Goal: Task Accomplishment & Management: Manage account settings

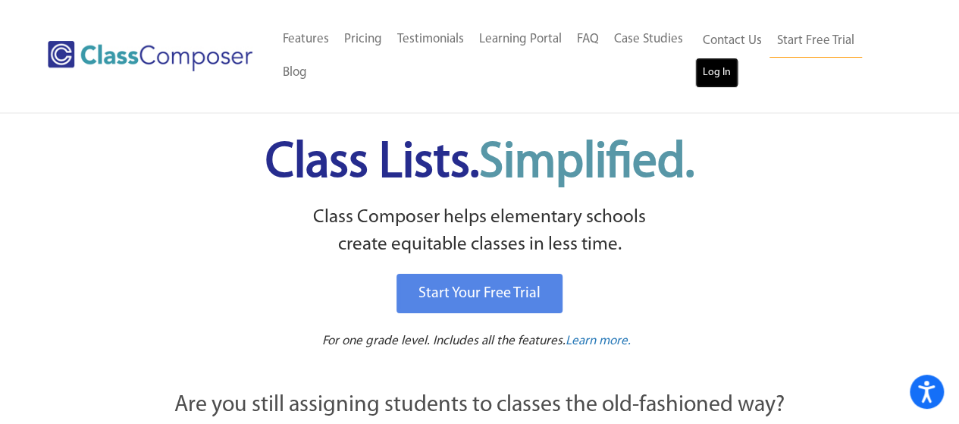
click at [726, 71] on link "Log In" at bounding box center [716, 73] width 43 height 30
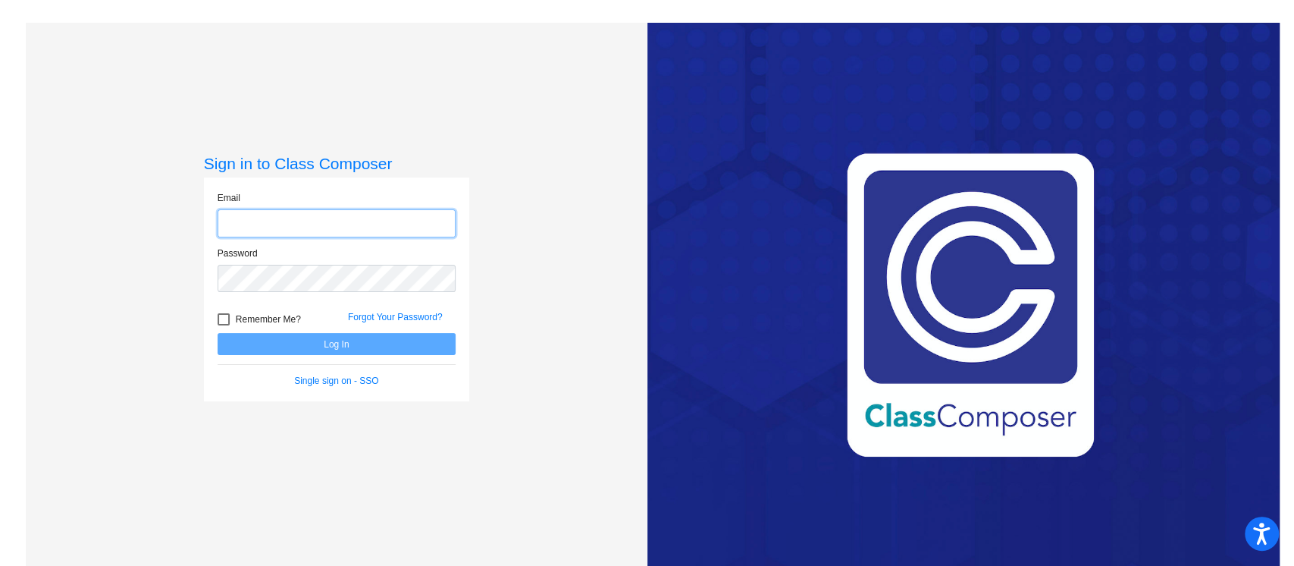
type input "farrellk@peabody.k12.ma.us"
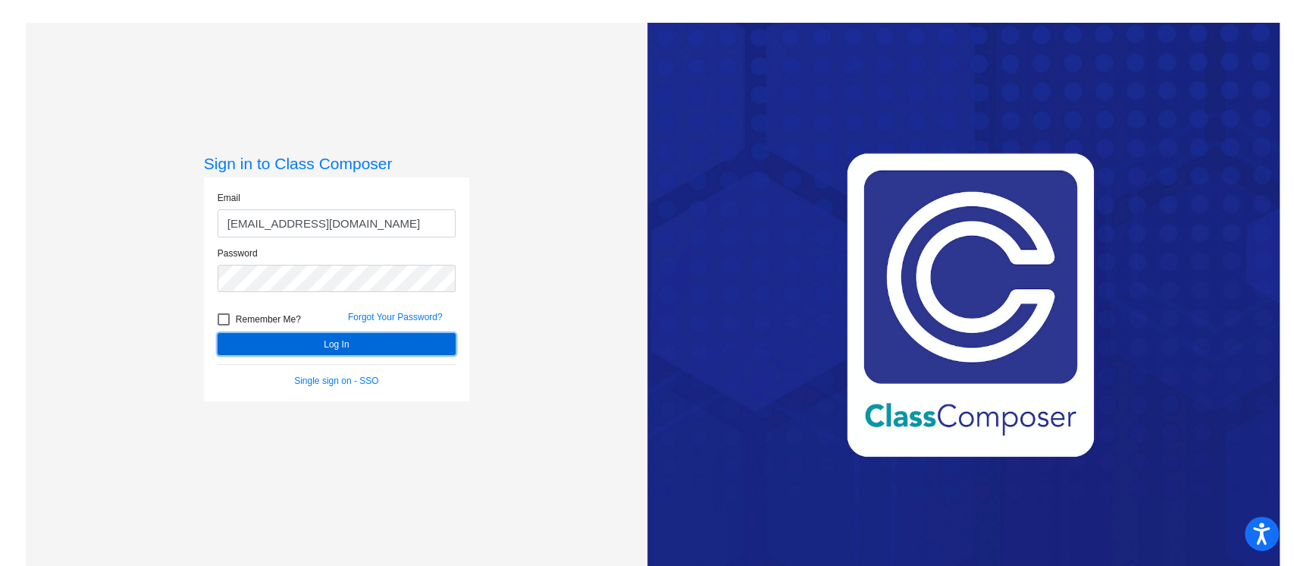
click at [325, 352] on button "Log In" at bounding box center [337, 344] width 238 height 22
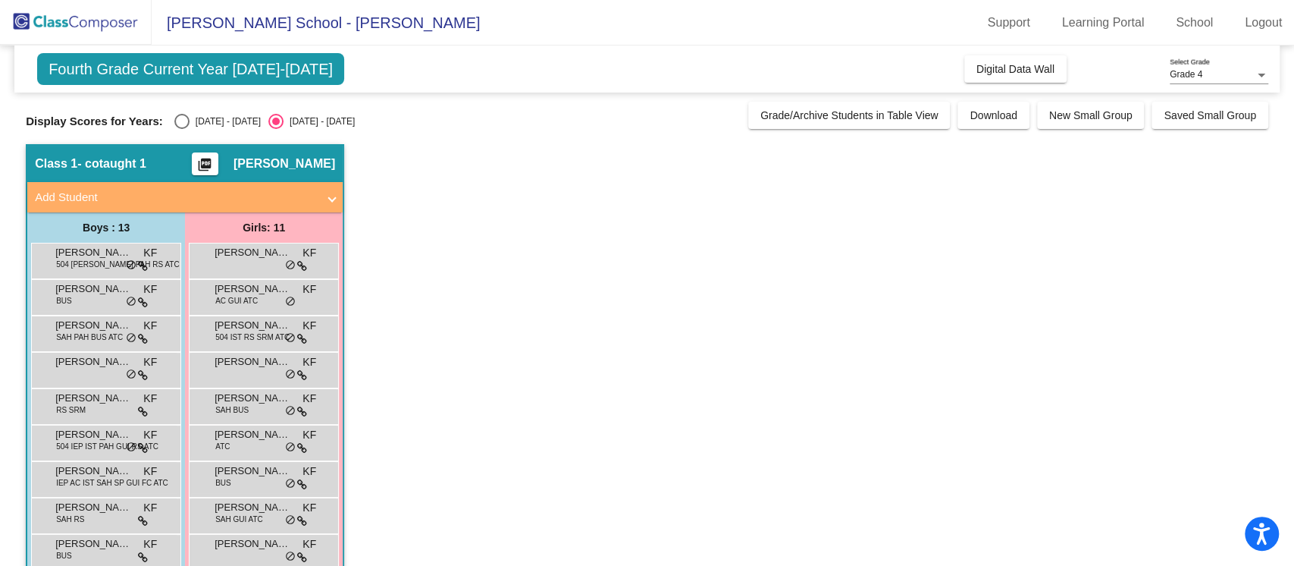
click at [496, 174] on app-classroom "Class 1 - cotaught 1 picture_as_pdf Kathleen Farrell Add Student First Name Las…" at bounding box center [647, 442] width 1243 height 596
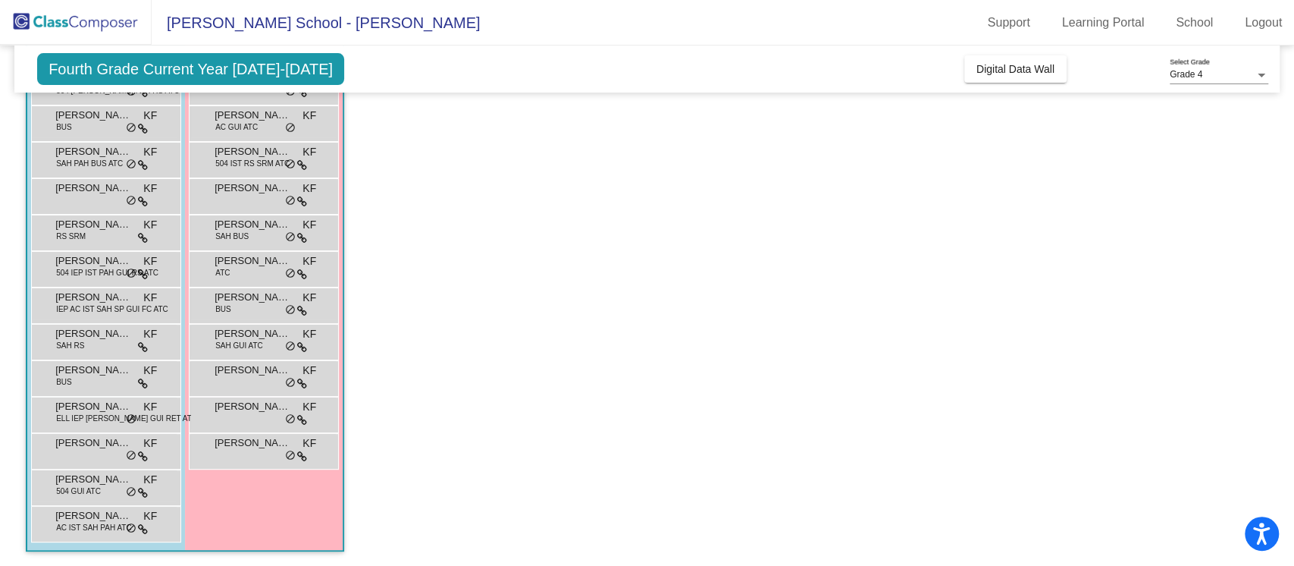
scroll to position [29, 0]
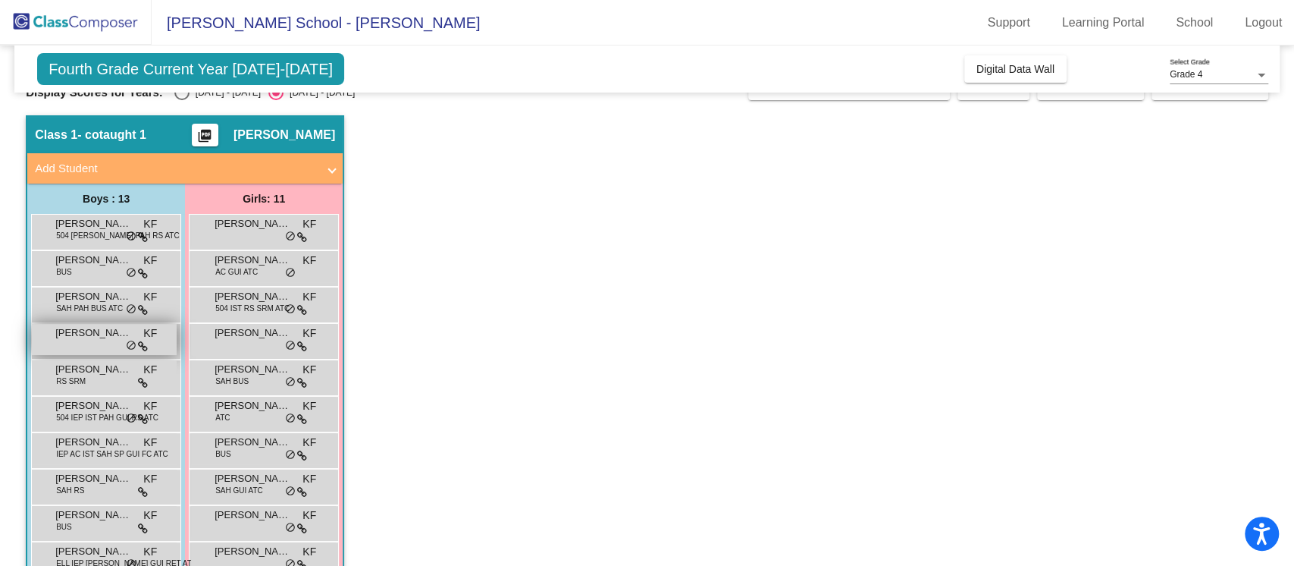
click at [79, 339] on span "George Bourgeois" at bounding box center [93, 332] width 76 height 15
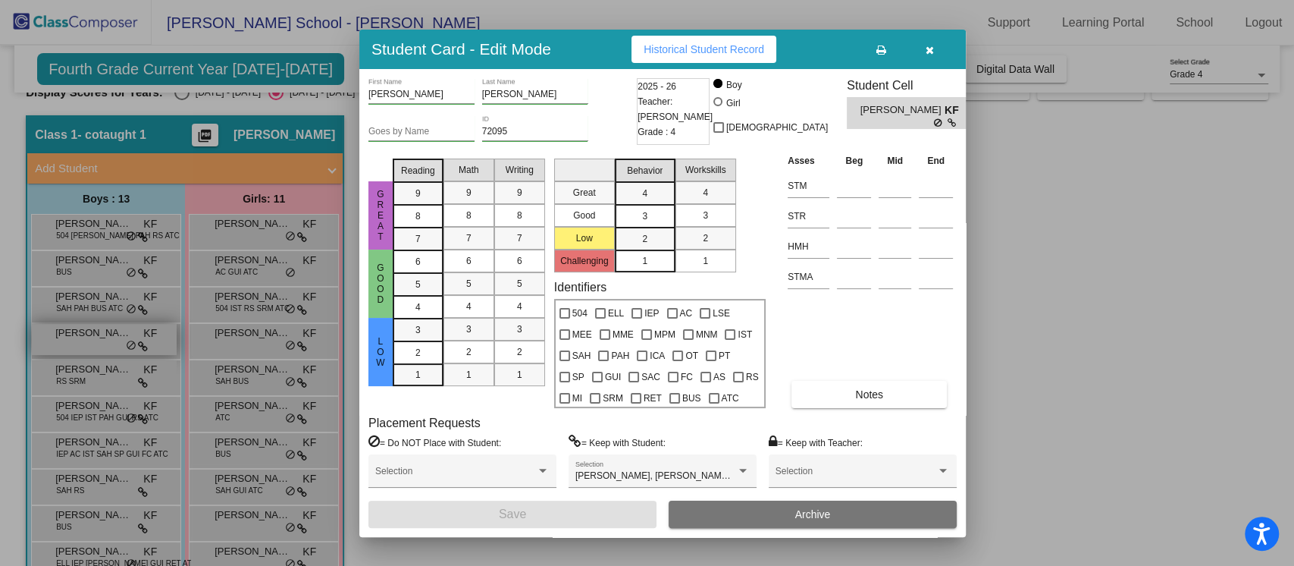
click at [79, 339] on div at bounding box center [647, 283] width 1294 height 566
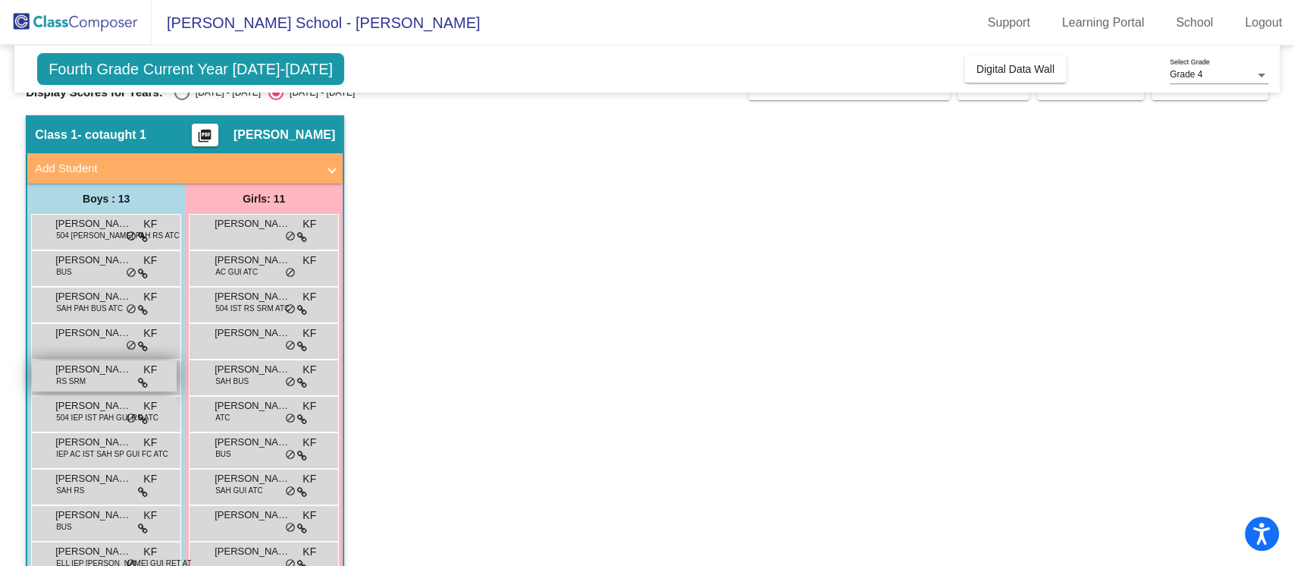
click at [94, 365] on span "[PERSON_NAME]" at bounding box center [93, 369] width 76 height 15
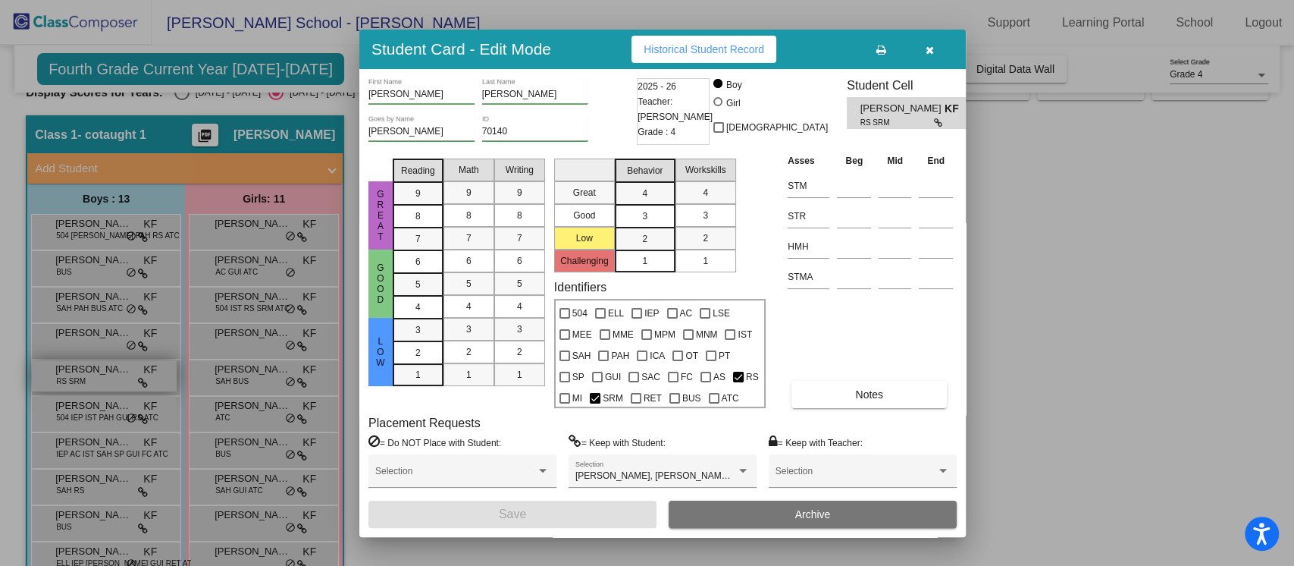
click at [94, 365] on div at bounding box center [647, 283] width 1294 height 566
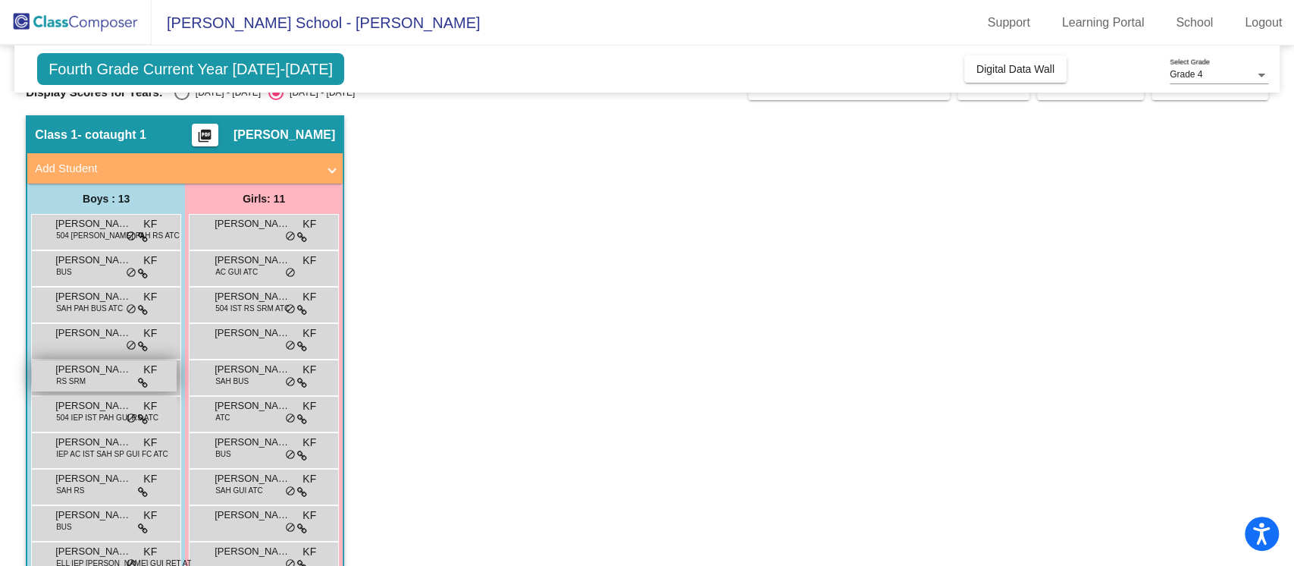
scroll to position [174, 0]
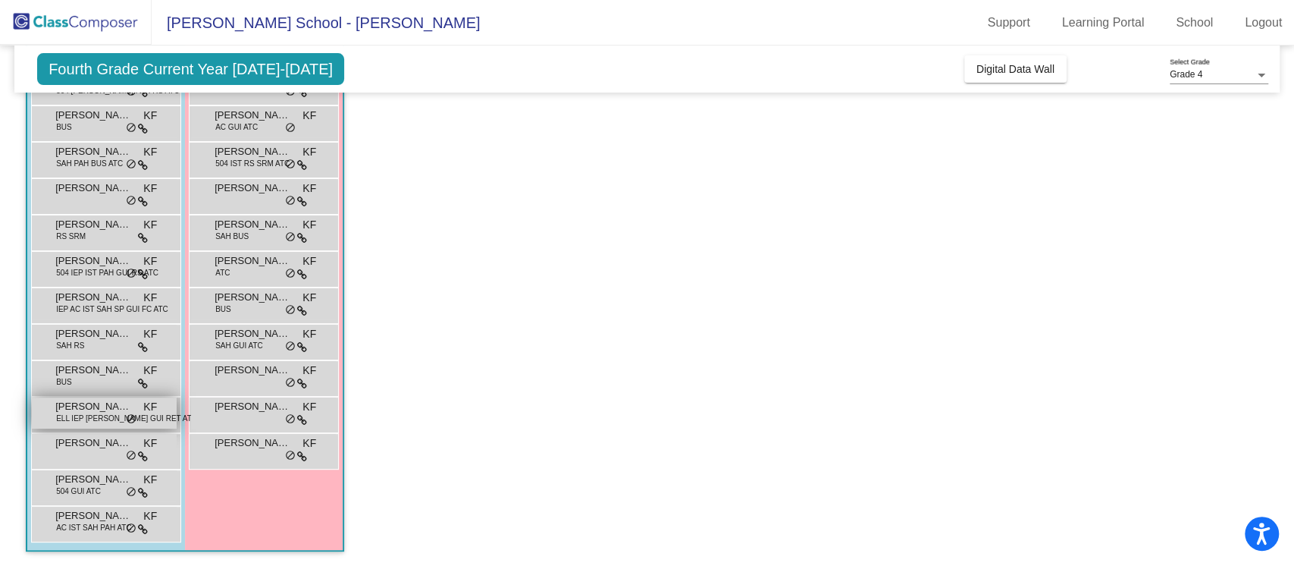
click at [105, 409] on span "[PERSON_NAME]" at bounding box center [93, 406] width 76 height 15
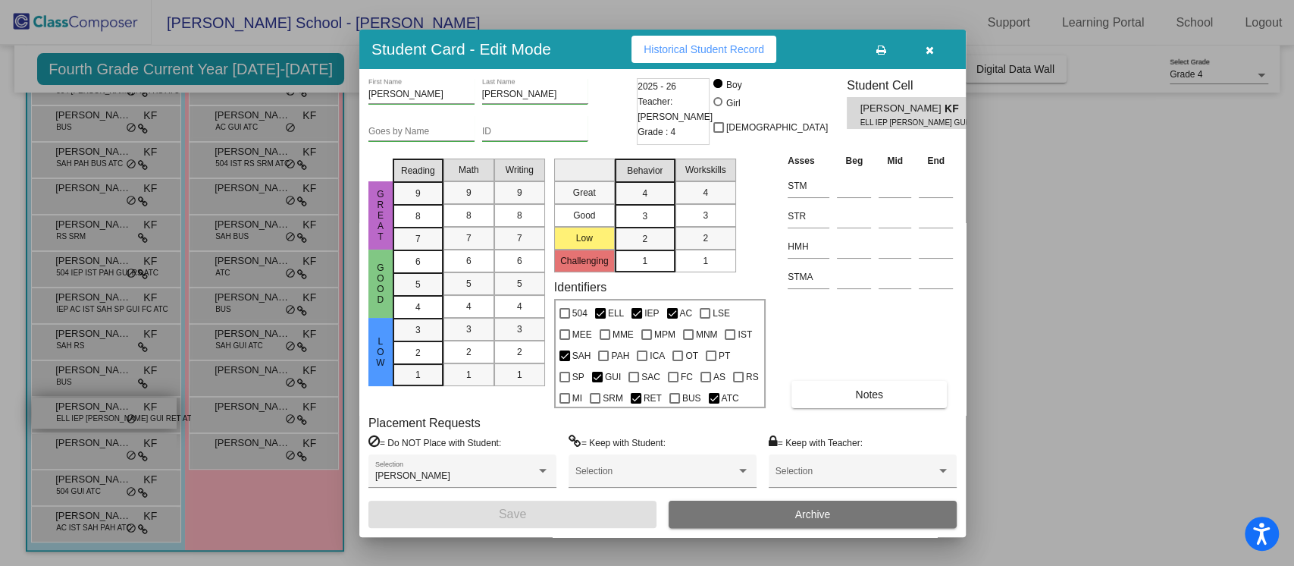
click at [105, 409] on div at bounding box center [647, 283] width 1294 height 566
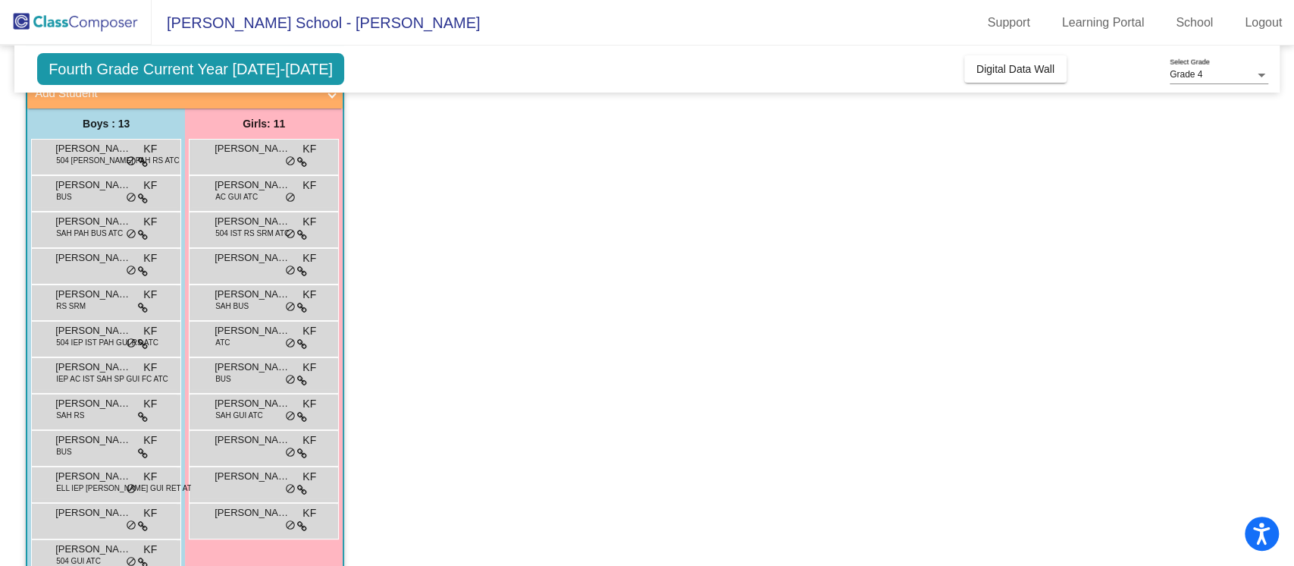
scroll to position [103, 0]
click at [275, 143] on span "[PERSON_NAME]" at bounding box center [253, 149] width 76 height 15
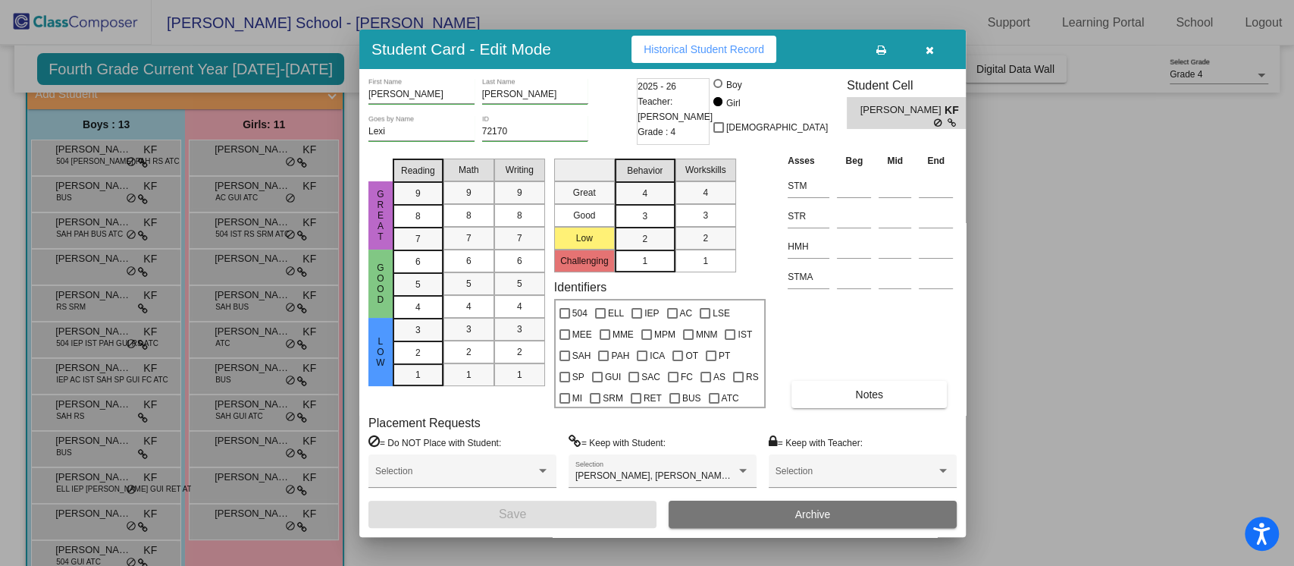
click at [262, 179] on div at bounding box center [647, 283] width 1294 height 566
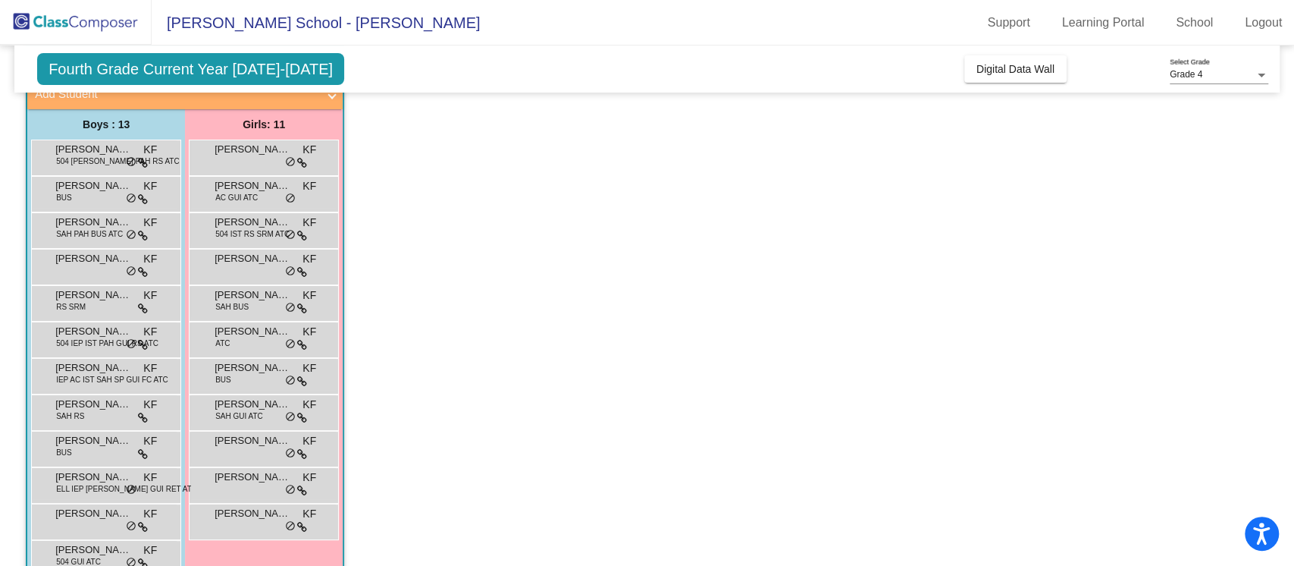
click at [262, 179] on span "[PERSON_NAME]" at bounding box center [253, 185] width 76 height 15
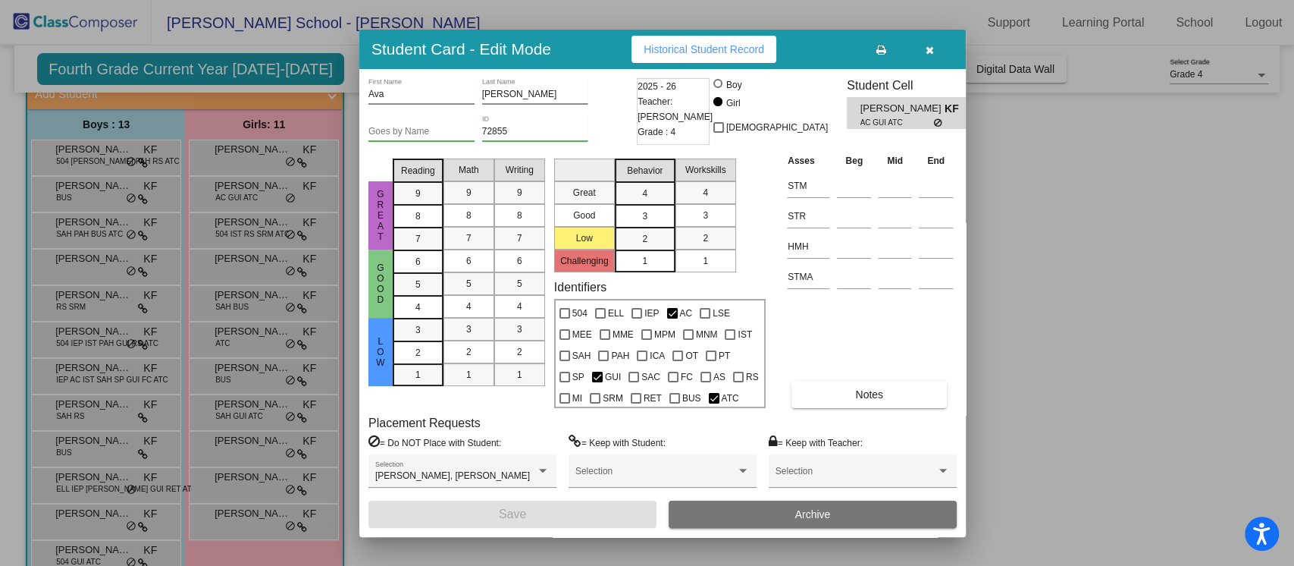
click at [262, 179] on div at bounding box center [647, 283] width 1294 height 566
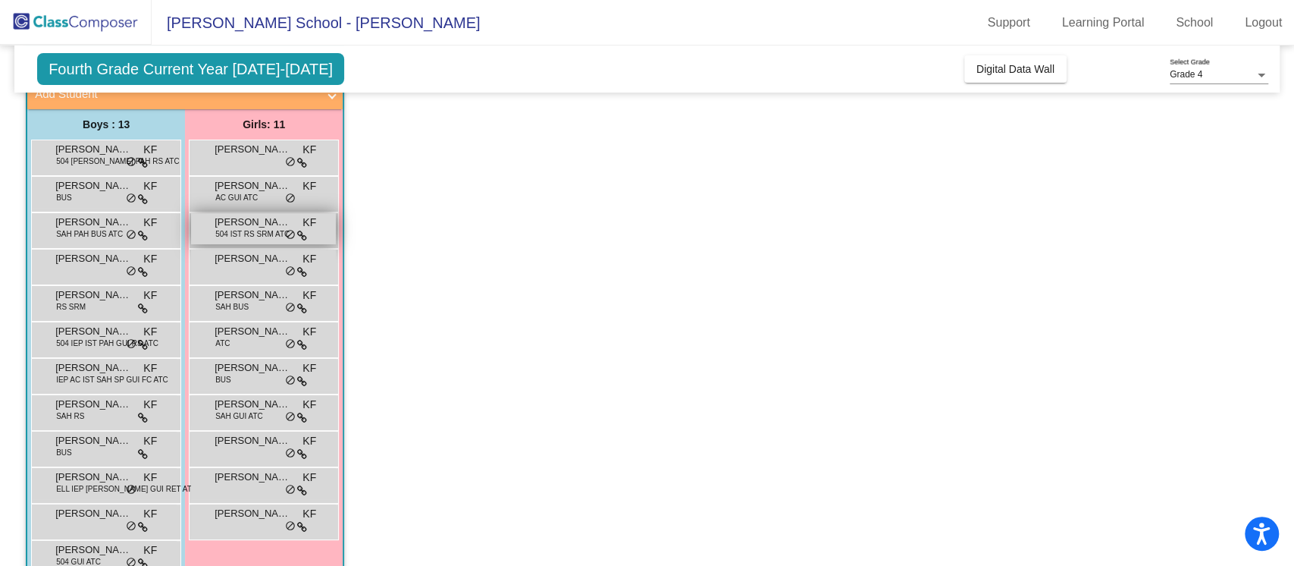
click at [254, 238] on span "504 IST RS SRM ATC" at bounding box center [252, 233] width 74 height 11
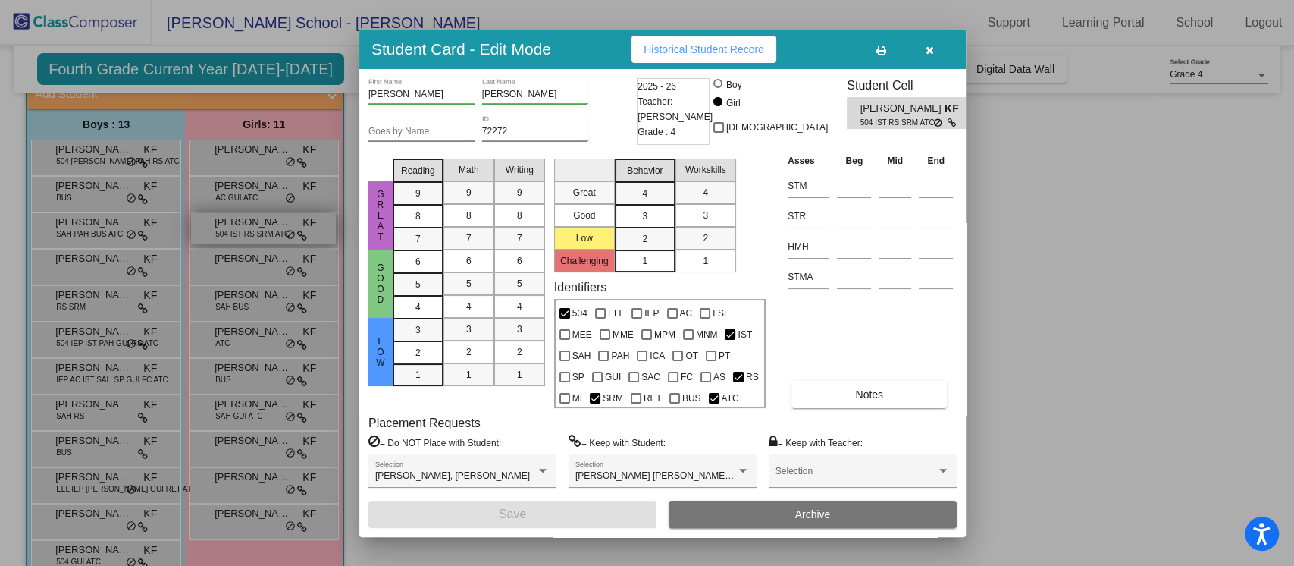
click at [254, 238] on div at bounding box center [647, 283] width 1294 height 566
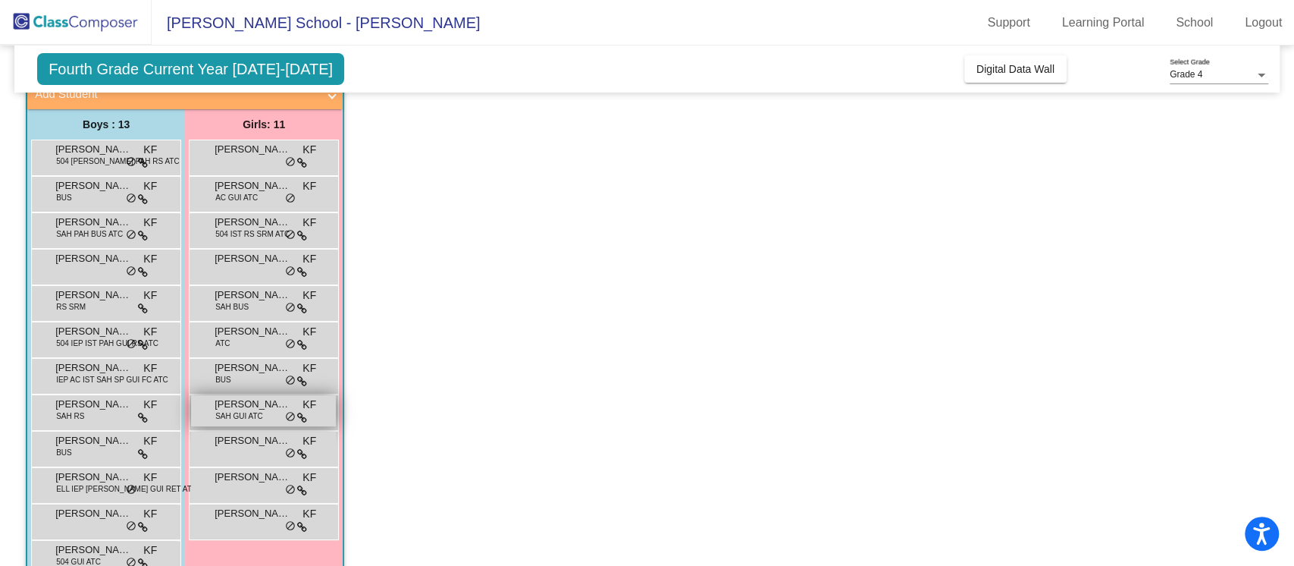
click at [259, 395] on div "Isabelle DelVecchio SAH GUI ATC KF lock do_not_disturb_alt" at bounding box center [263, 410] width 145 height 31
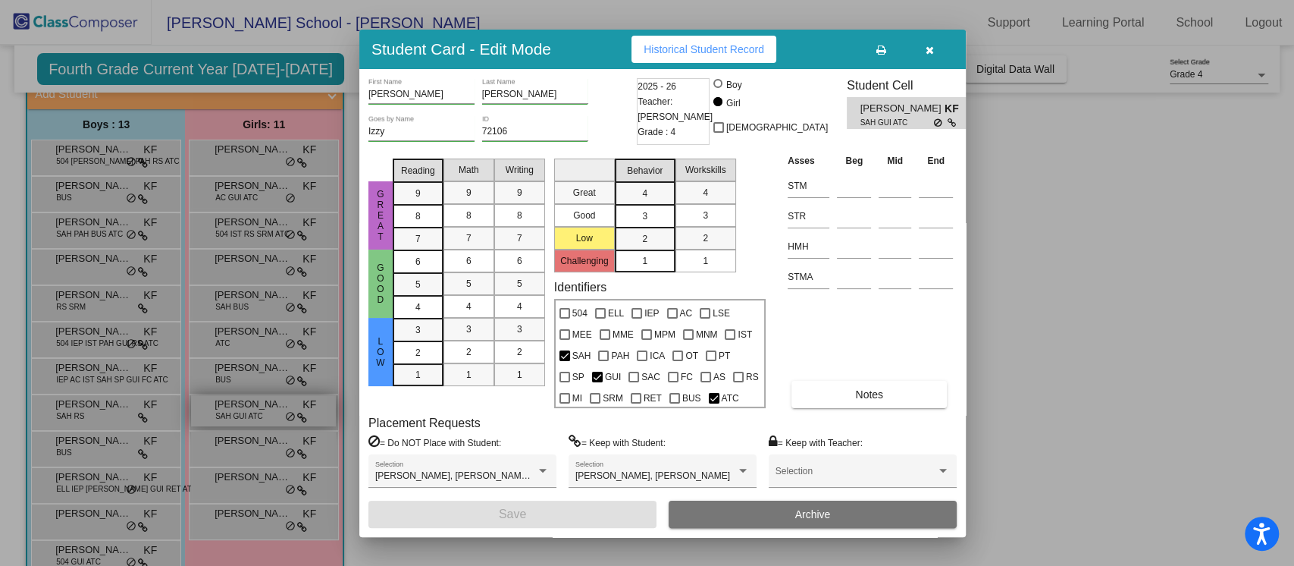
click at [259, 395] on div at bounding box center [647, 283] width 1294 height 566
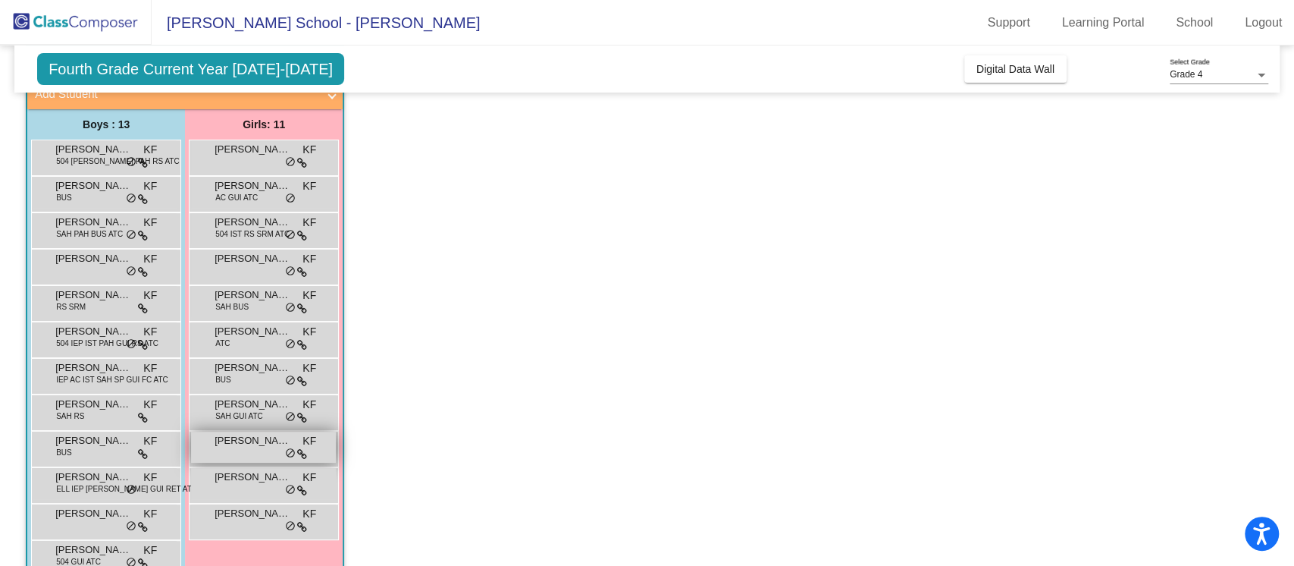
click at [256, 455] on div "Kelsey Broughton KF lock do_not_disturb_alt" at bounding box center [263, 446] width 145 height 31
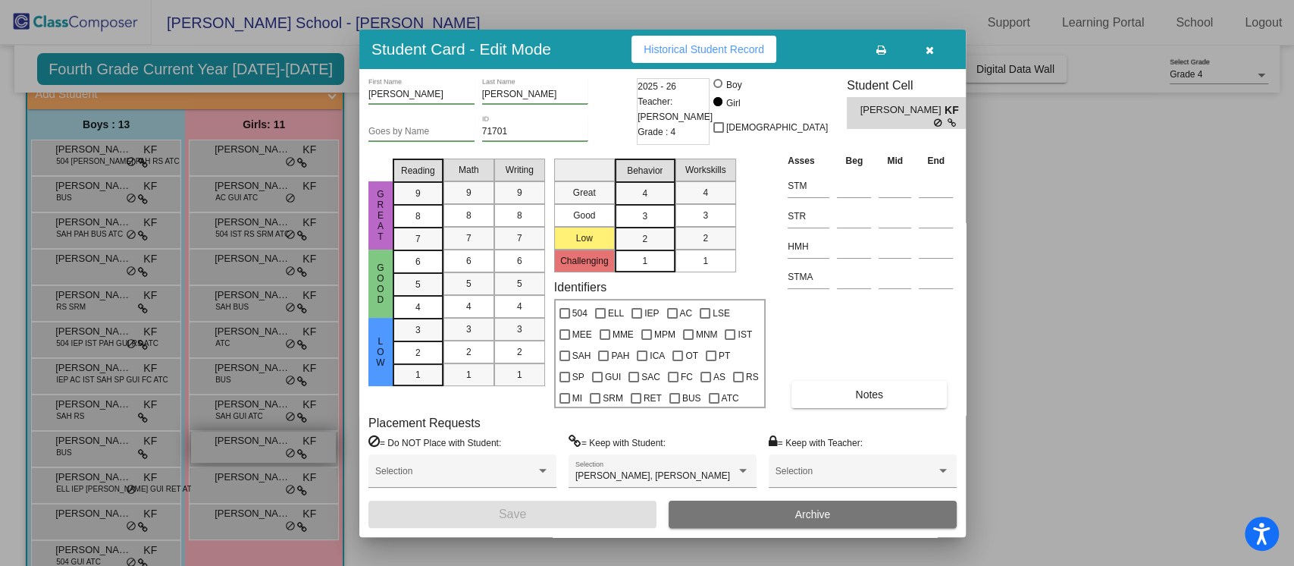
click at [256, 455] on div at bounding box center [647, 283] width 1294 height 566
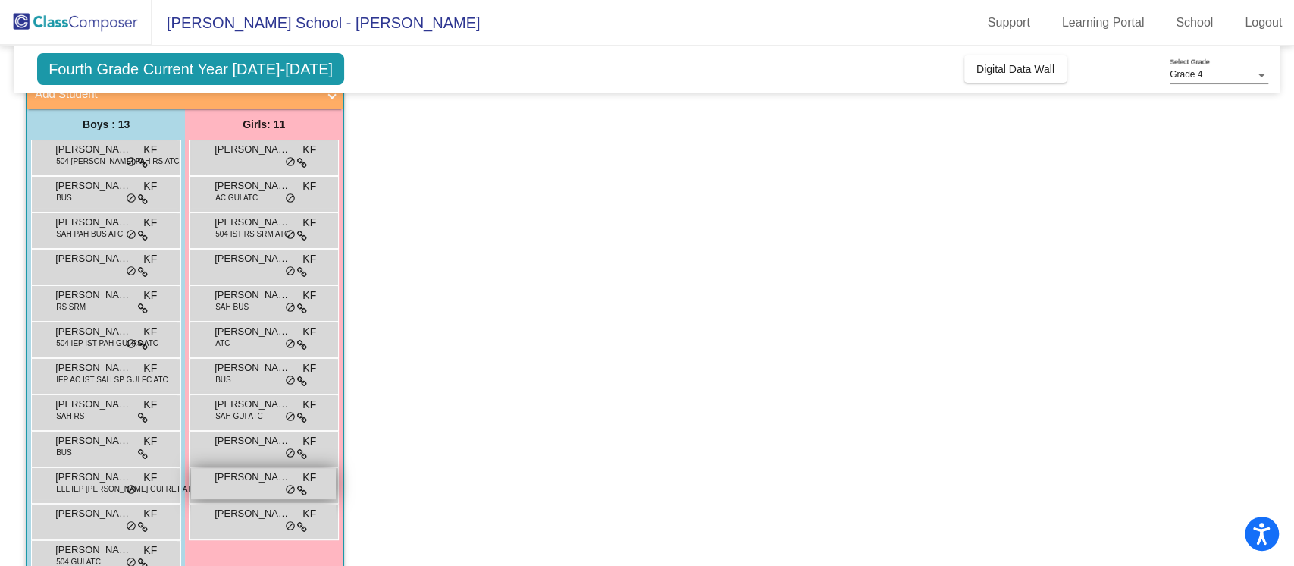
click at [254, 488] on div "Liana Agouridis KF lock do_not_disturb_alt" at bounding box center [263, 483] width 145 height 31
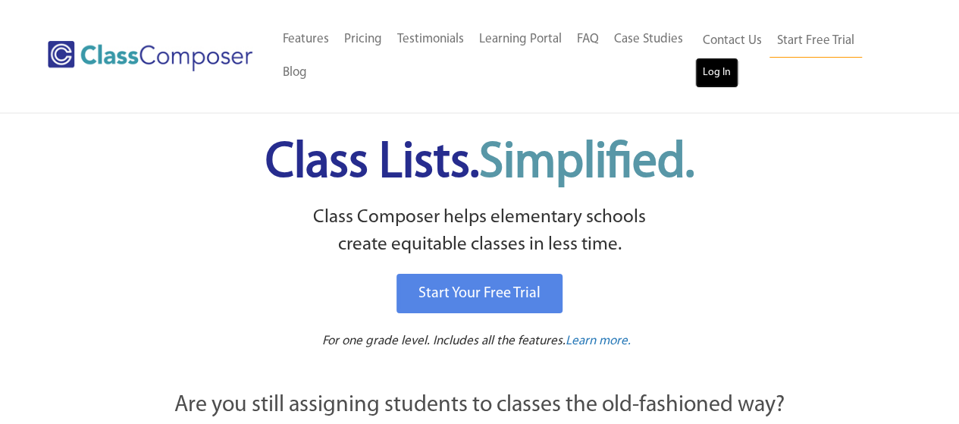
click at [732, 74] on link "Log In" at bounding box center [716, 73] width 43 height 30
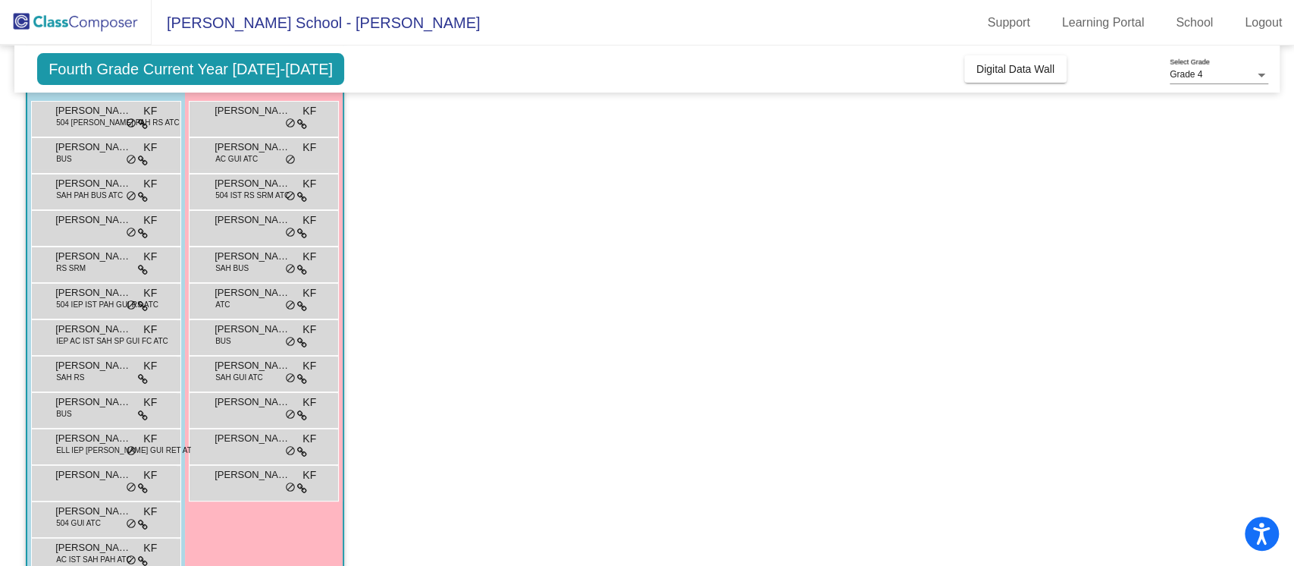
scroll to position [141, 0]
